Goal: Book appointment/travel/reservation

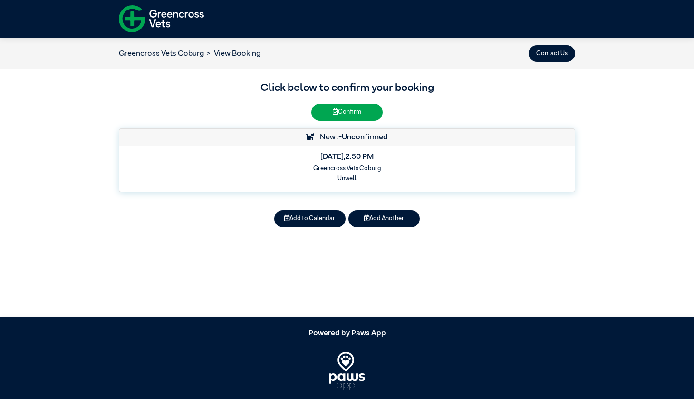
click at [333, 156] on h5 "[DATE] 2:50 PM" at bounding box center [346, 157] width 443 height 9
click at [547, 58] on button "Contact Us" at bounding box center [551, 53] width 47 height 17
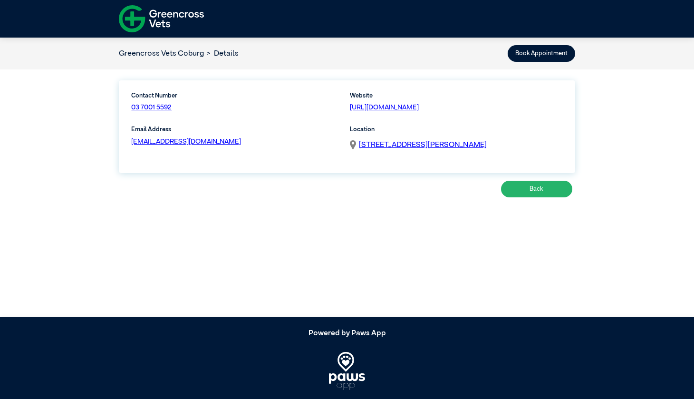
click at [527, 188] on button "Back" at bounding box center [536, 189] width 71 height 17
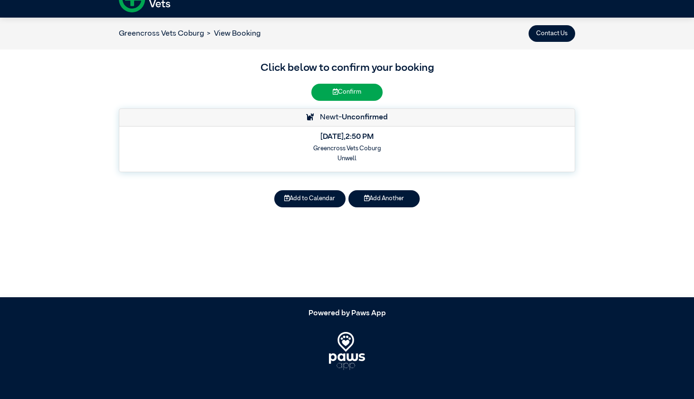
scroll to position [20, 0]
click at [243, 34] on li "View Booking" at bounding box center [232, 33] width 57 height 11
click at [220, 34] on li "View Booking" at bounding box center [232, 33] width 57 height 11
click at [193, 33] on link "Greencross Vets Coburg" at bounding box center [161, 34] width 85 height 8
